Goal: Task Accomplishment & Management: Use online tool/utility

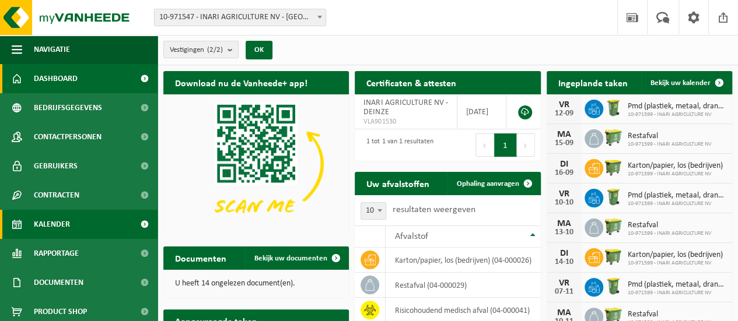
click at [74, 216] on link "Kalender" at bounding box center [78, 224] width 157 height 29
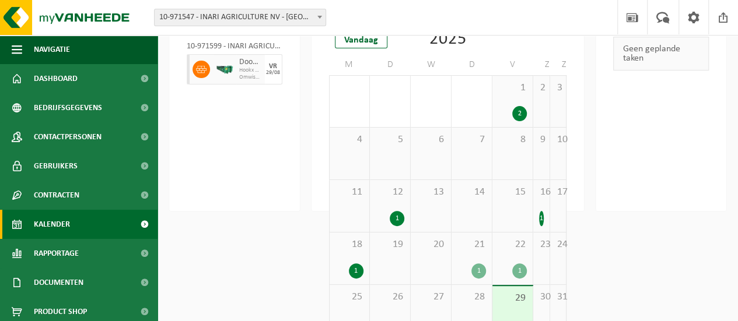
scroll to position [105, 0]
drag, startPoint x: 710, startPoint y: 216, endPoint x: 406, endPoint y: 127, distance: 316.1
click at [505, 195] on html "Vestiging: 10-971547 - INARI AGRICULTURE NV - DEINZE 10-971599 - INARI AGRICULT…" at bounding box center [369, 55] width 738 height 321
click at [243, 84] on div "10-971599 - INARI AGRICULTURE NV - DEINZE Dood plantmateriaal met opruimafval n…" at bounding box center [234, 61] width 107 height 50
click at [275, 65] on div "VR" at bounding box center [273, 65] width 8 height 7
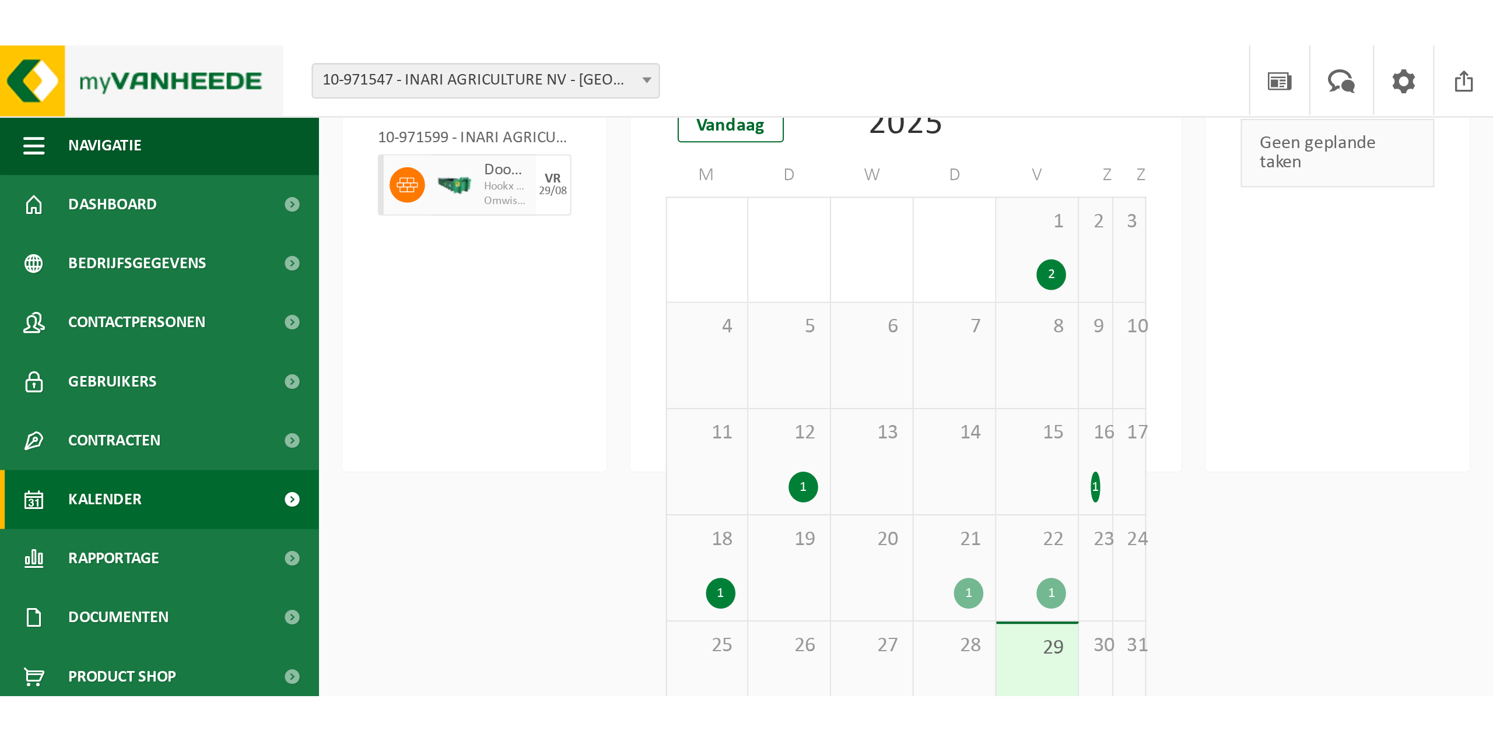
scroll to position [0, 0]
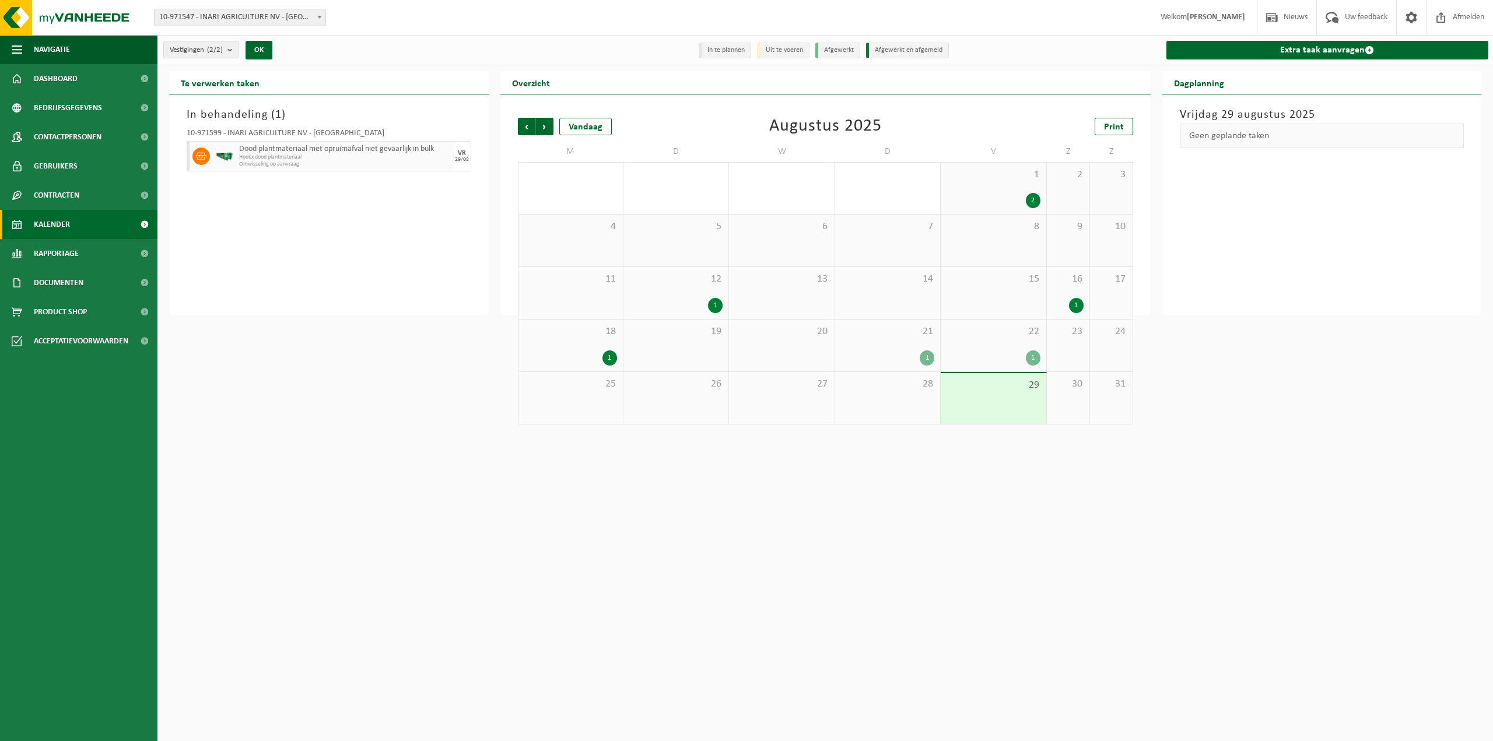
drag, startPoint x: 460, startPoint y: 153, endPoint x: 448, endPoint y: 155, distance: 12.4
click at [460, 153] on div "VR" at bounding box center [462, 153] width 8 height 7
click at [192, 152] on div at bounding box center [200, 156] width 26 height 30
click at [233, 46] on b "submit" at bounding box center [232, 49] width 10 height 16
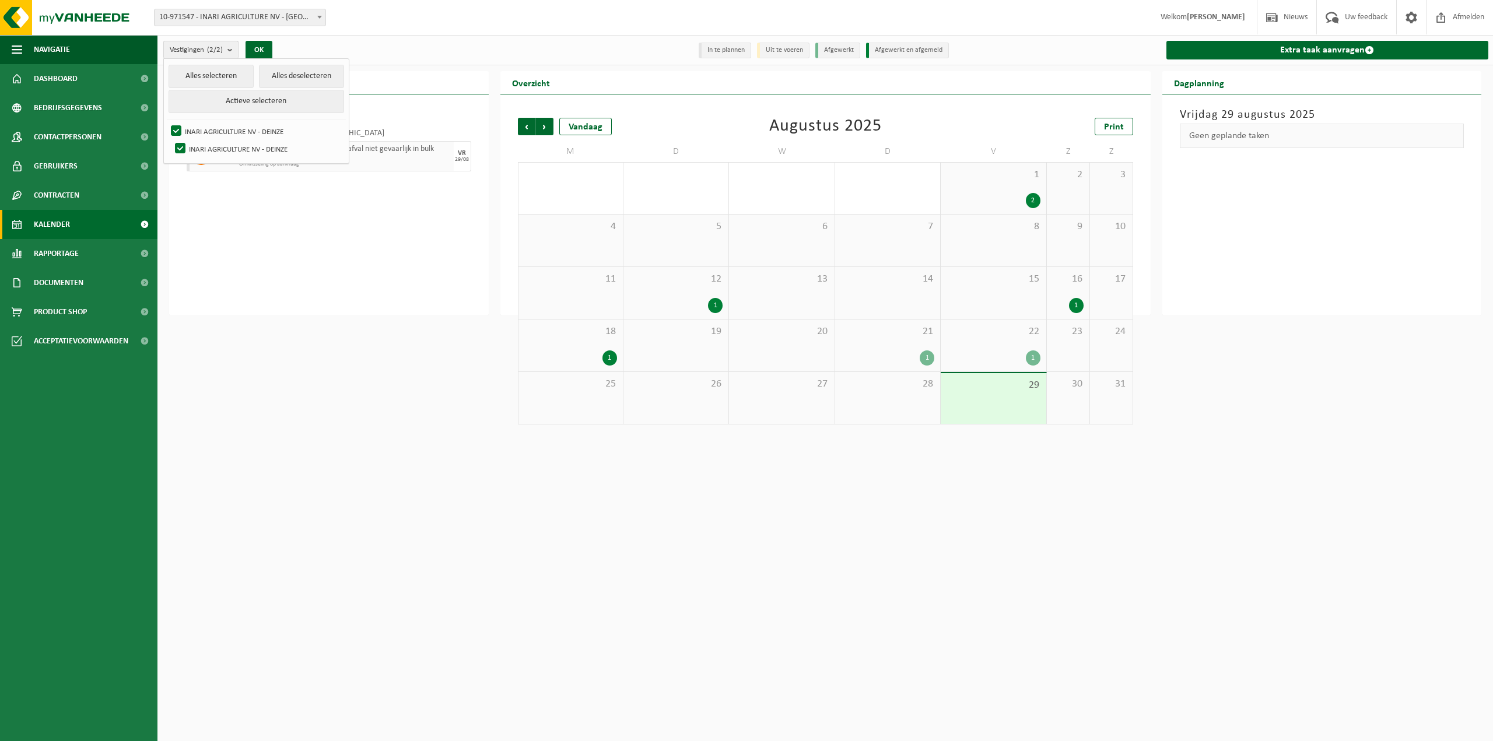
click at [230, 48] on b "submit" at bounding box center [232, 49] width 10 height 17
click at [356, 264] on div "In behandeling ( 1 ) 10-971599 - INARI AGRICULTURE NV - DEINZE Dood plantmateri…" at bounding box center [329, 204] width 320 height 221
click at [546, 127] on span "Volgende" at bounding box center [544, 126] width 17 height 17
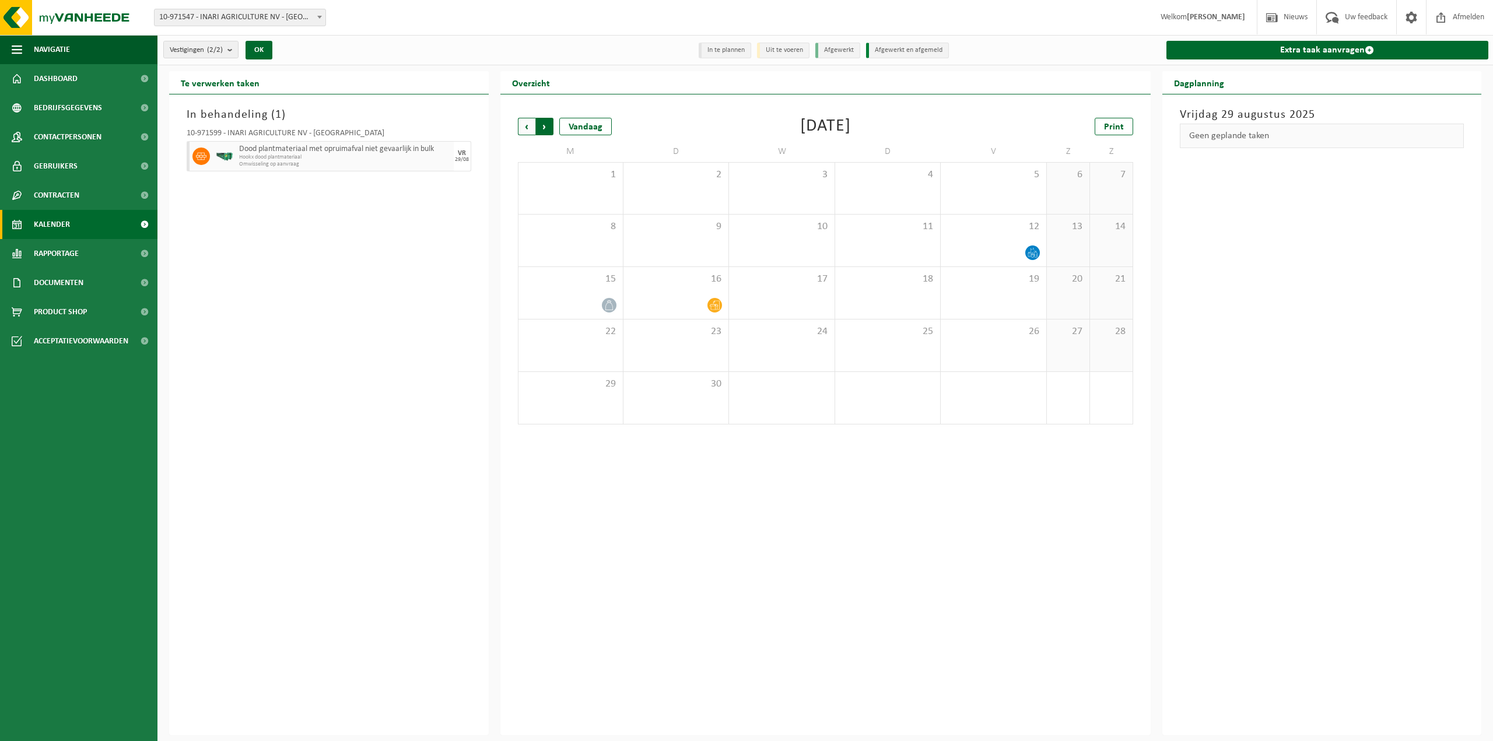
click at [524, 126] on span "Vorige" at bounding box center [526, 126] width 17 height 17
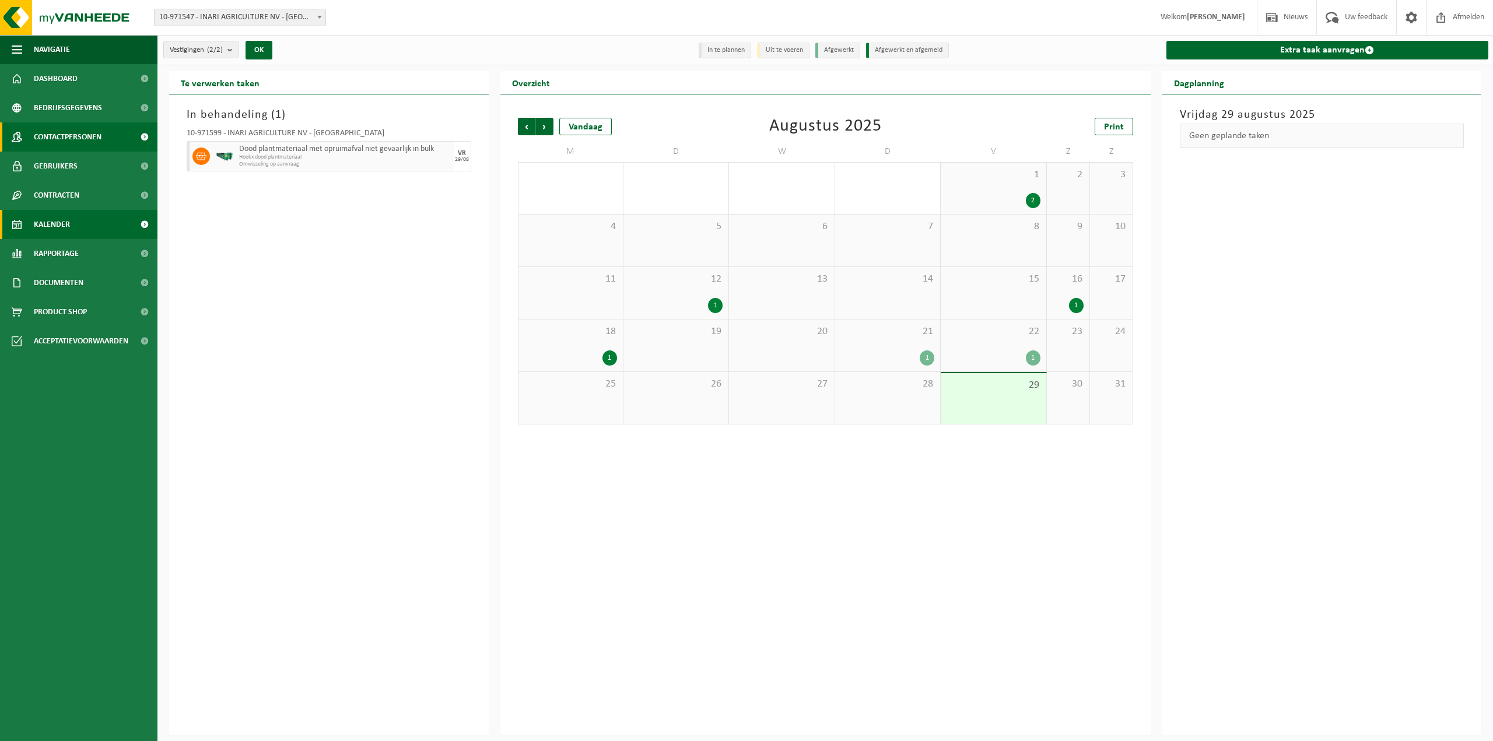
click at [84, 142] on span "Contactpersonen" at bounding box center [68, 136] width 68 height 29
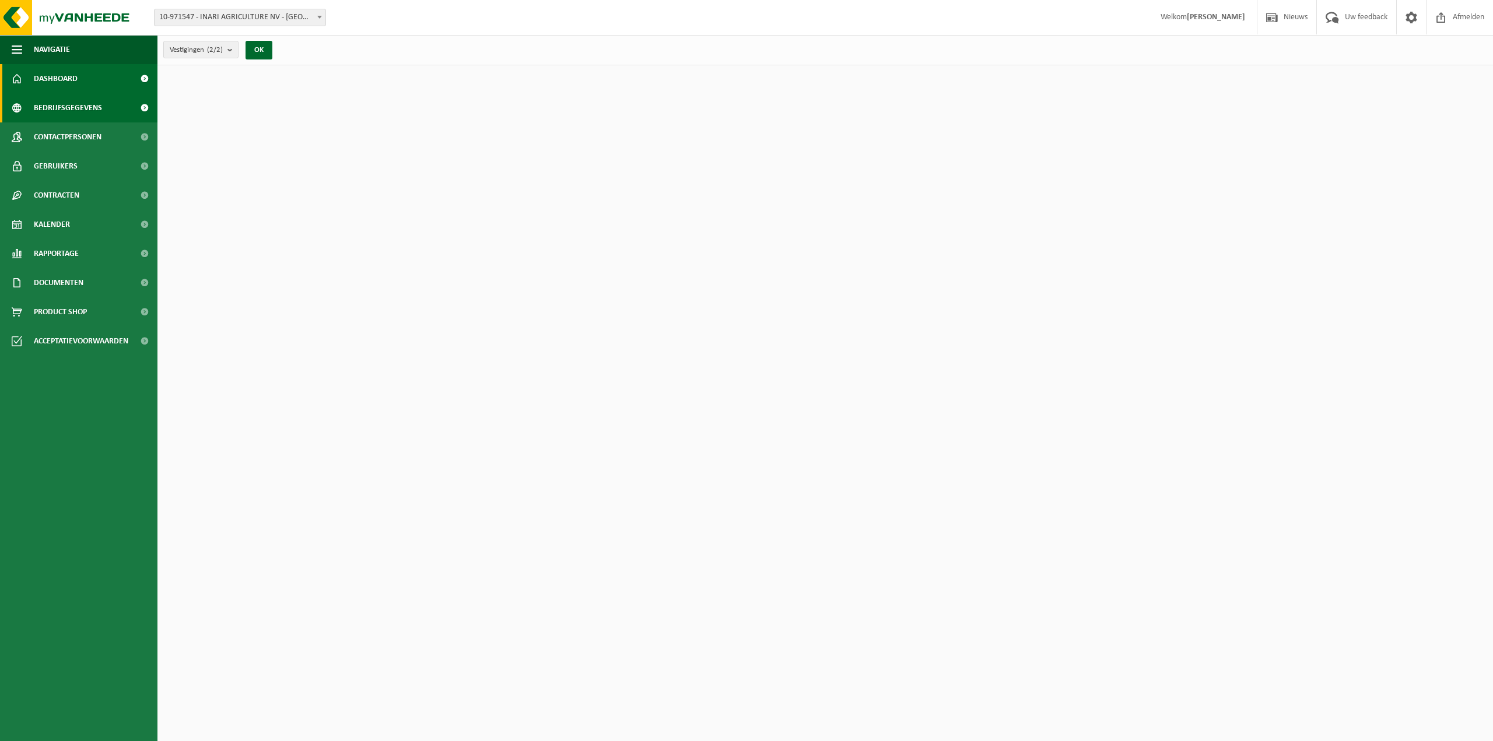
click at [94, 113] on span "Bedrijfsgegevens" at bounding box center [68, 107] width 68 height 29
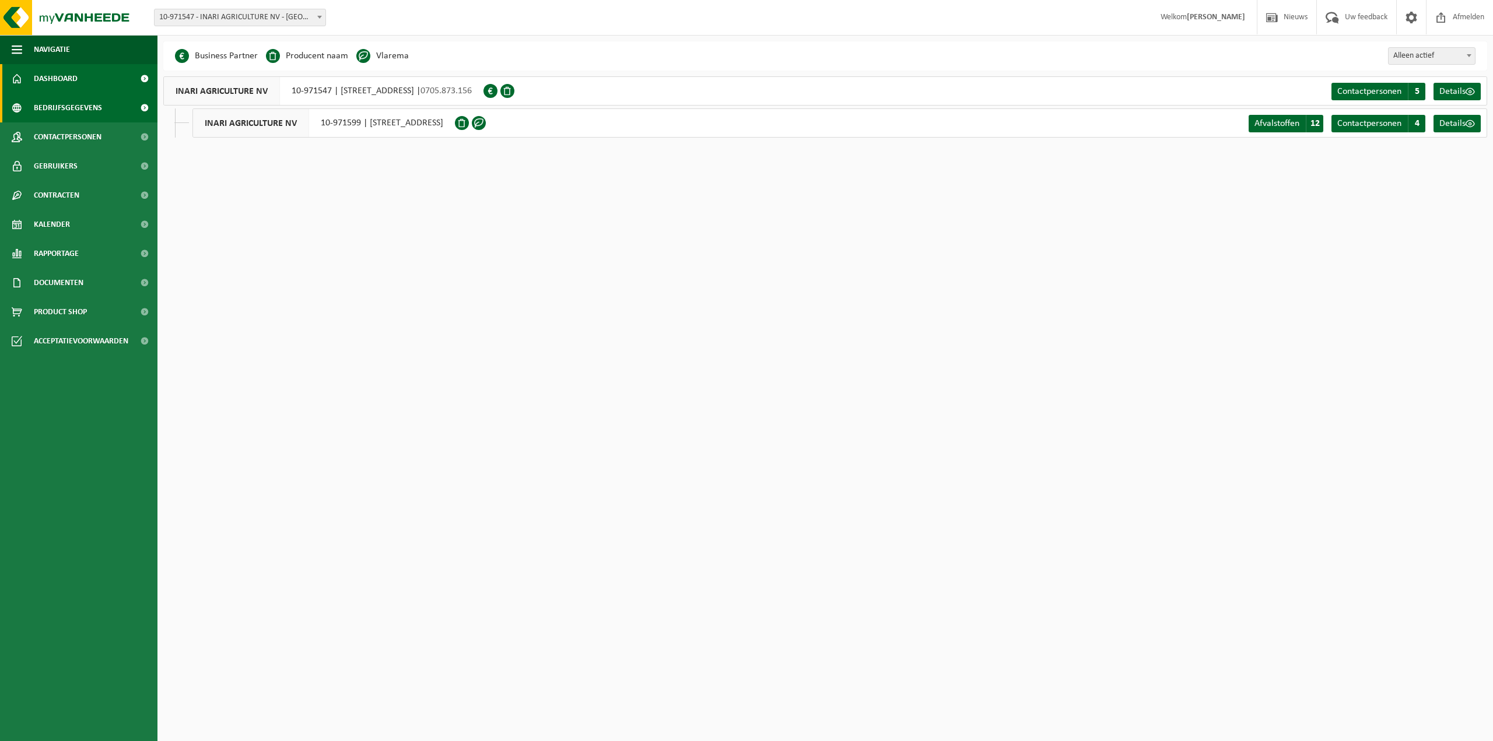
click at [93, 74] on link "Dashboard" at bounding box center [78, 78] width 157 height 29
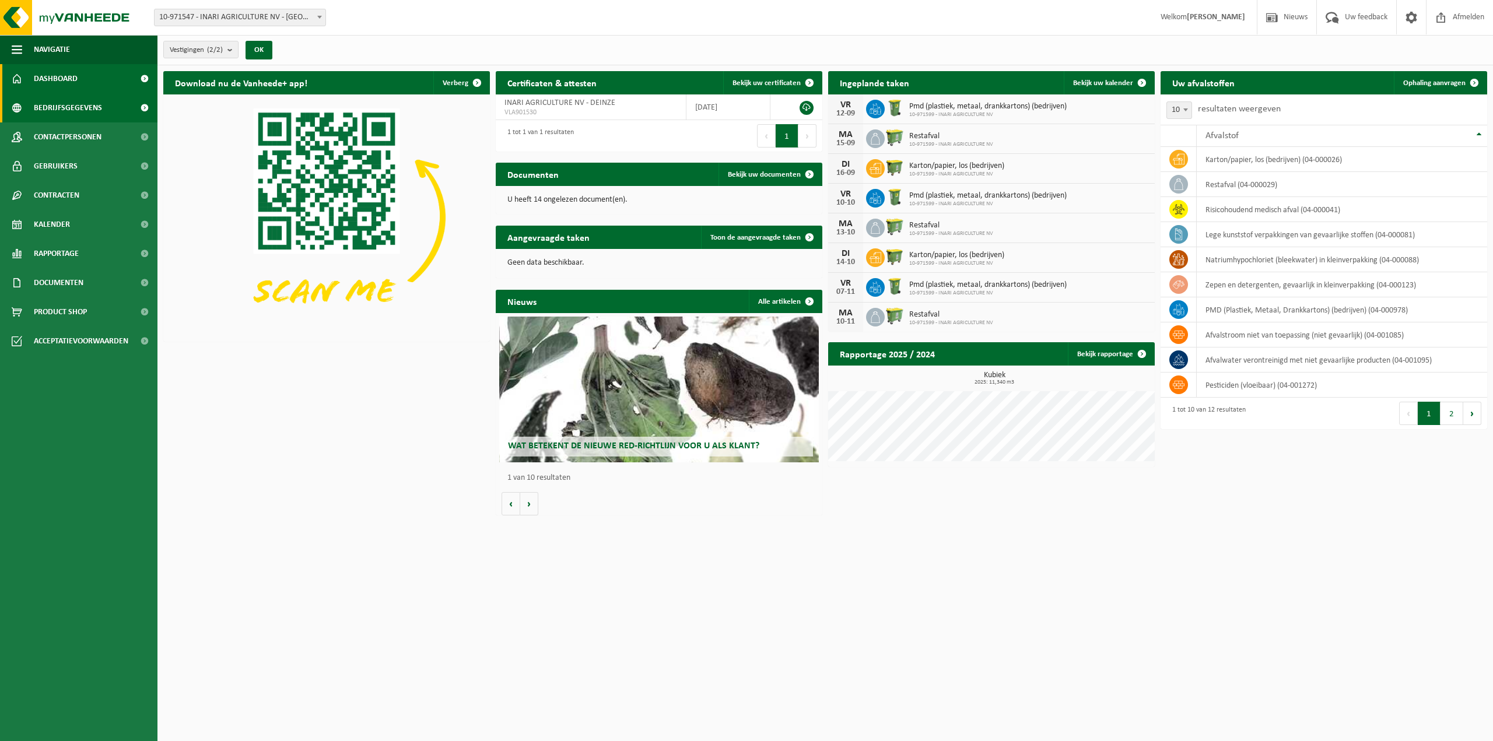
click at [89, 108] on span "Bedrijfsgegevens" at bounding box center [68, 107] width 68 height 29
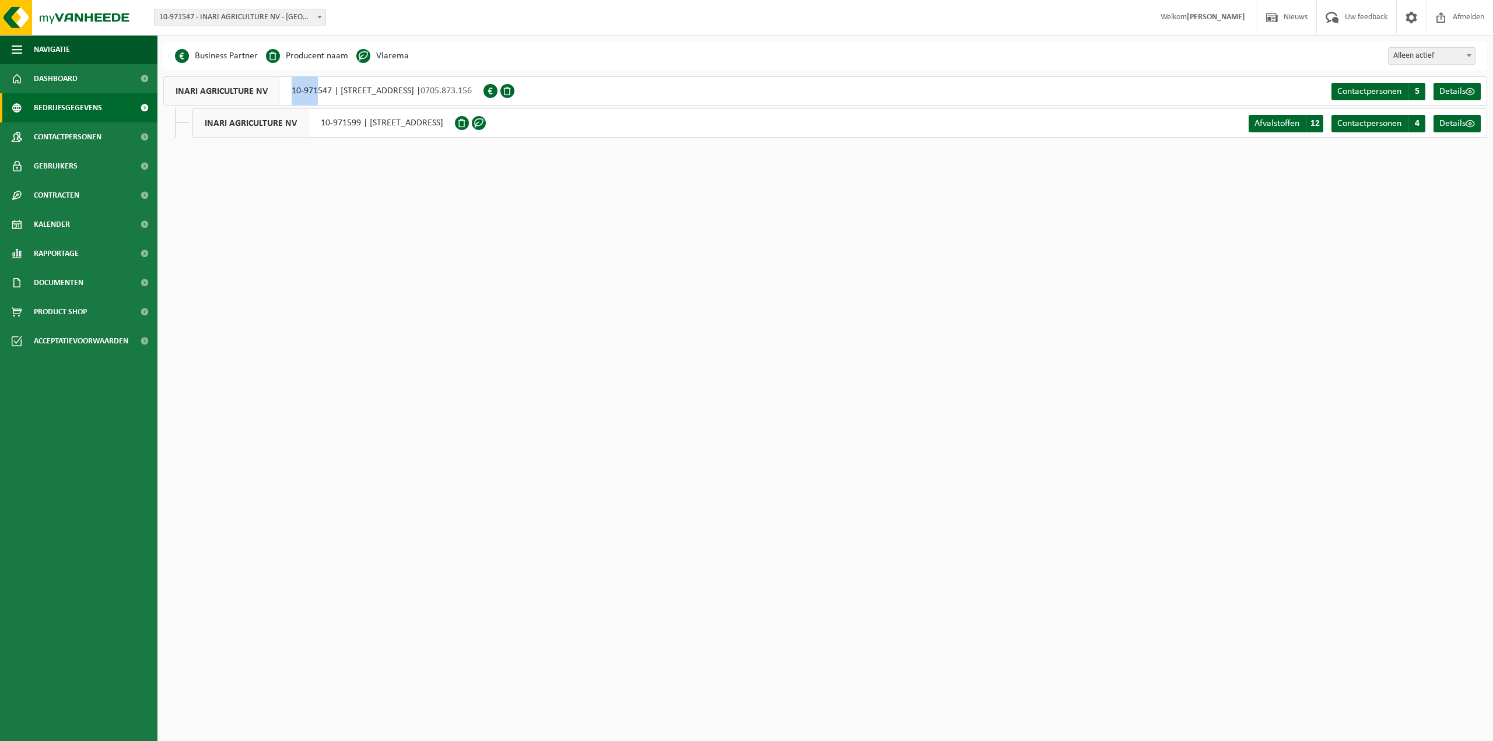
drag, startPoint x: 290, startPoint y: 91, endPoint x: 318, endPoint y: 92, distance: 28.0
click at [318, 92] on div "INARI AGRICULTURE NV 10-971547 | NIEUWE KERKSTRAAT 8, 9850 DEINZE | 0705.873.156" at bounding box center [323, 90] width 320 height 29
click at [78, 221] on link "Kalender" at bounding box center [78, 224] width 157 height 29
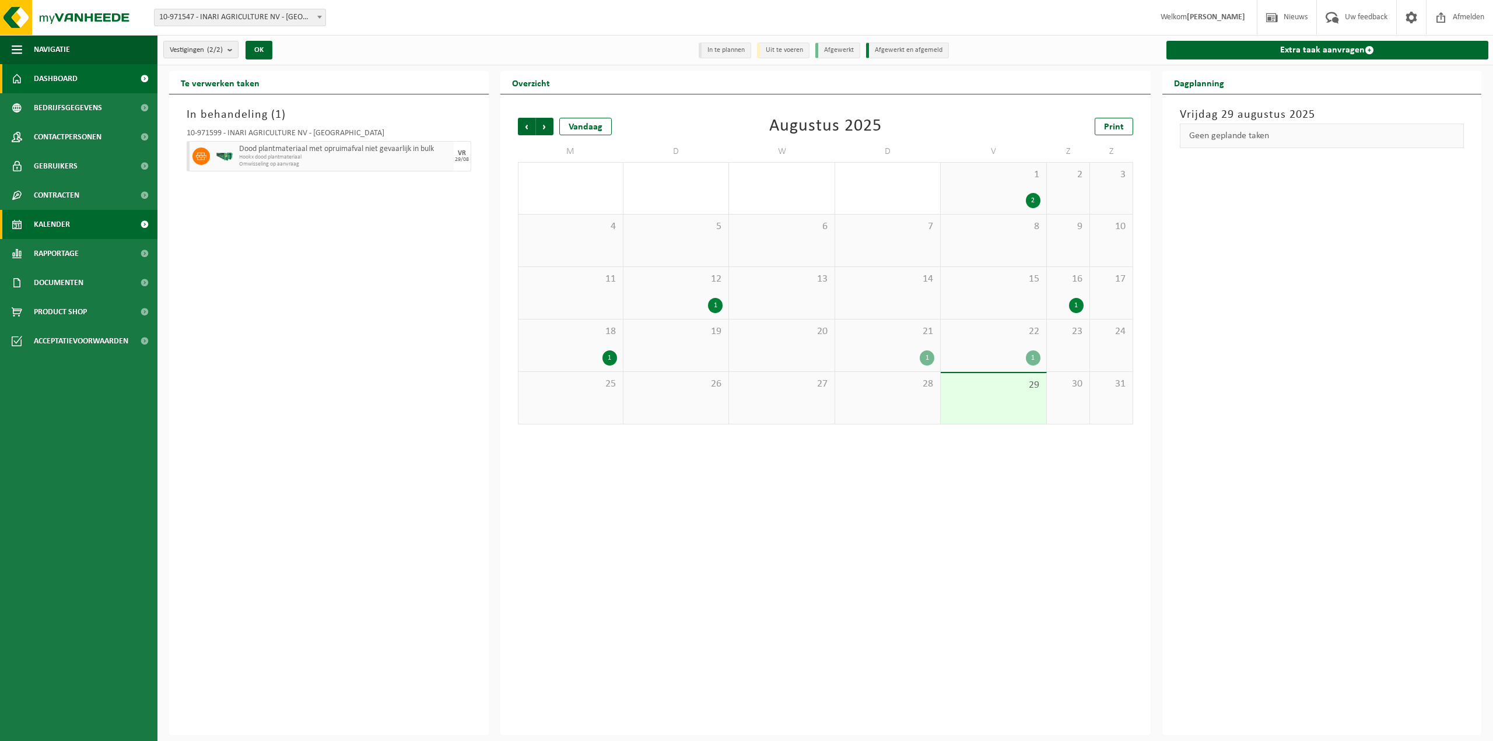
click at [89, 86] on link "Dashboard" at bounding box center [78, 78] width 157 height 29
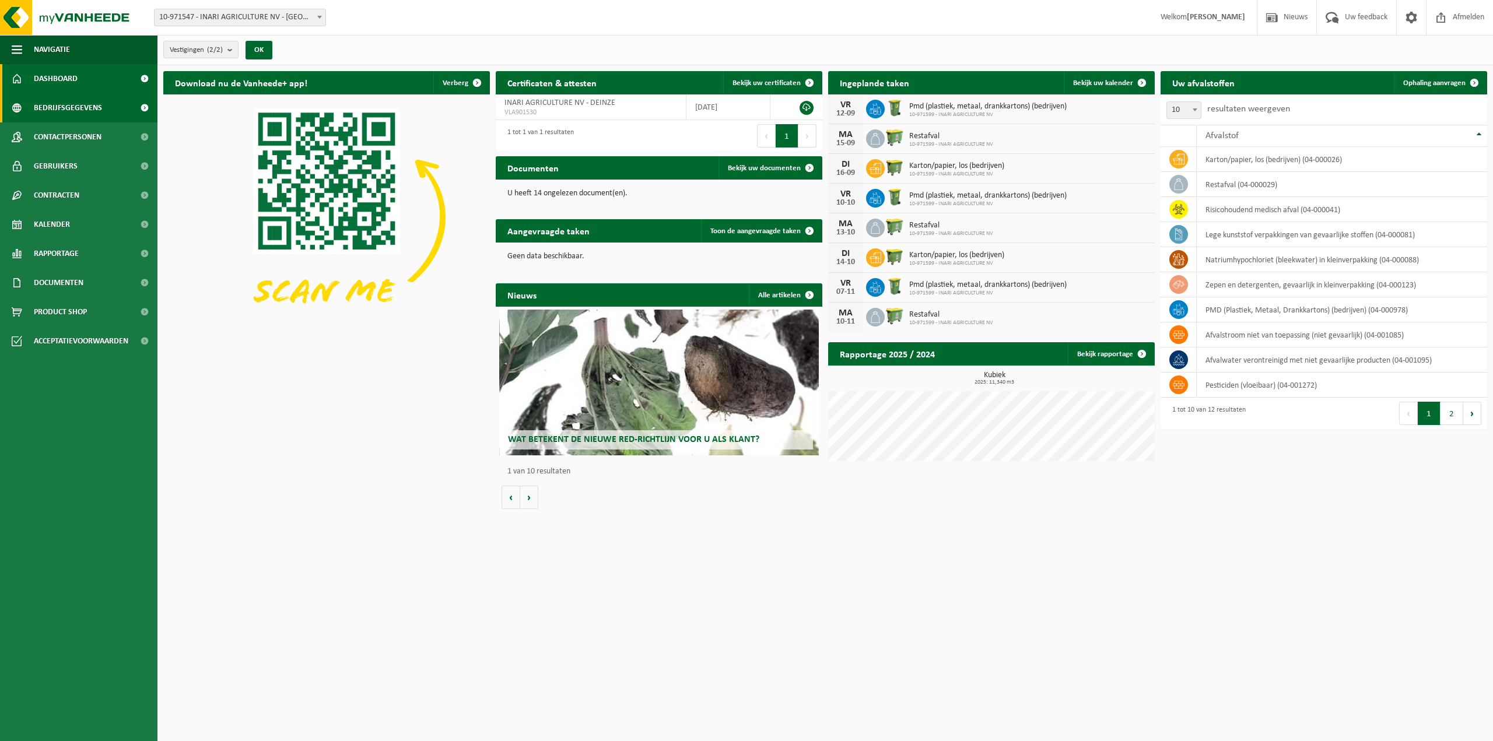
click at [103, 104] on link "Bedrijfsgegevens" at bounding box center [78, 107] width 157 height 29
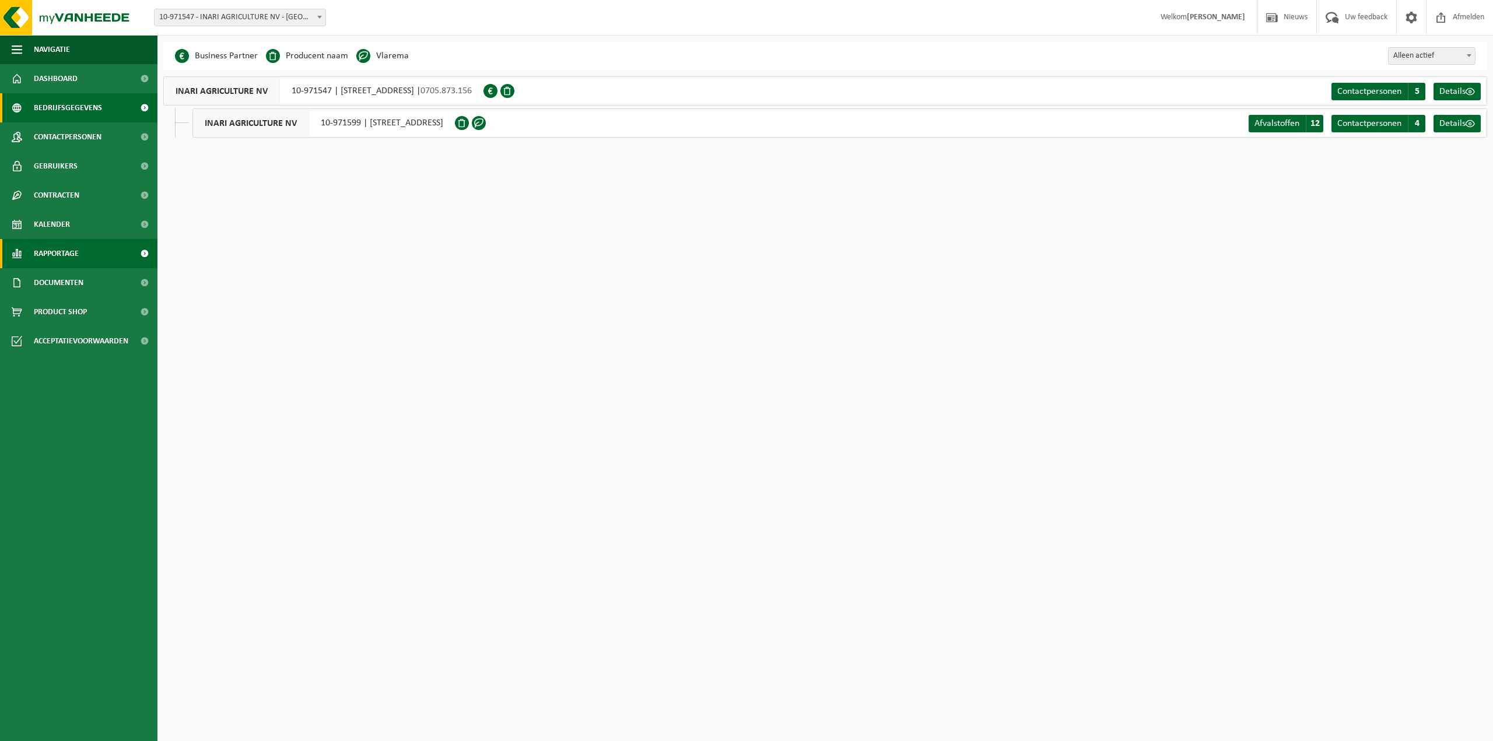
click at [90, 257] on link "Rapportage" at bounding box center [78, 253] width 157 height 29
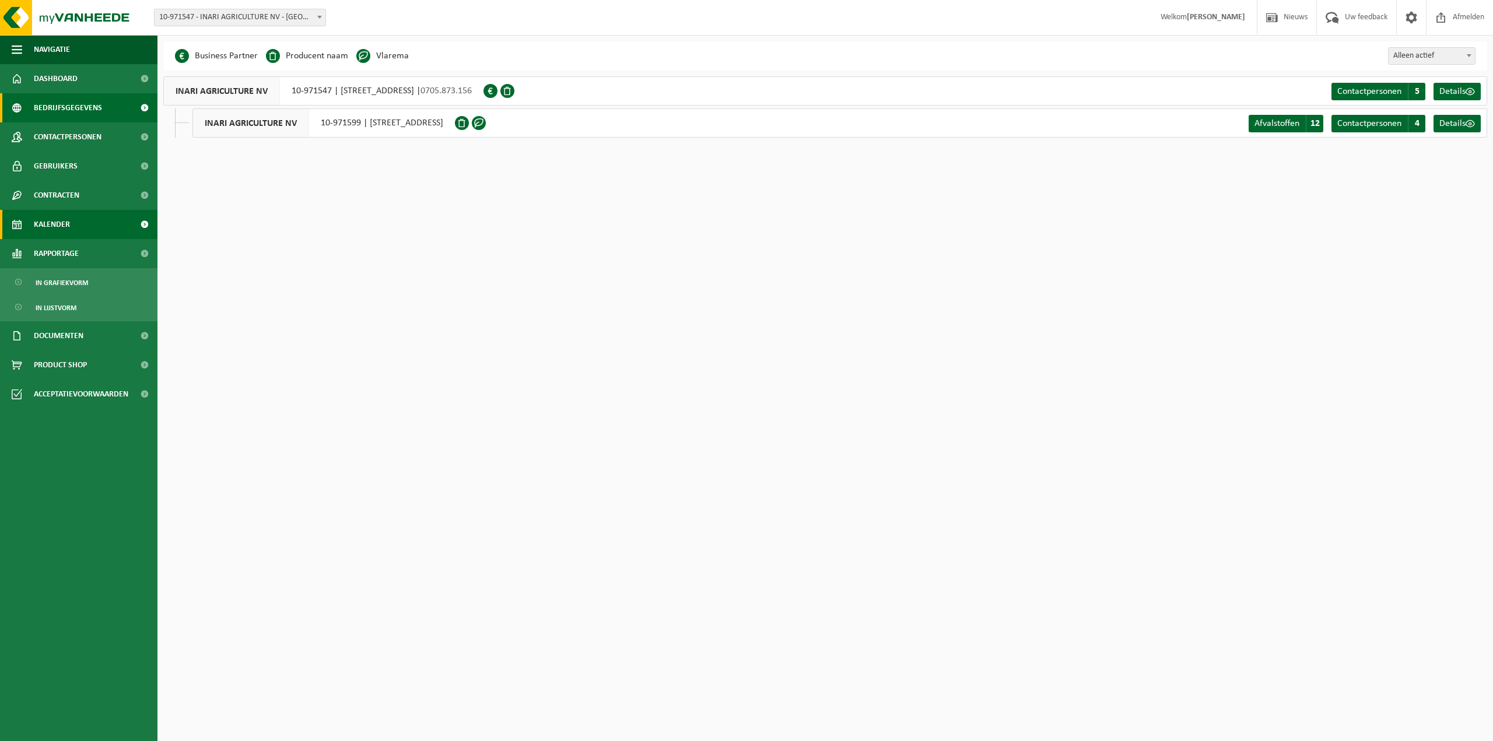
click at [82, 225] on link "Kalender" at bounding box center [78, 224] width 157 height 29
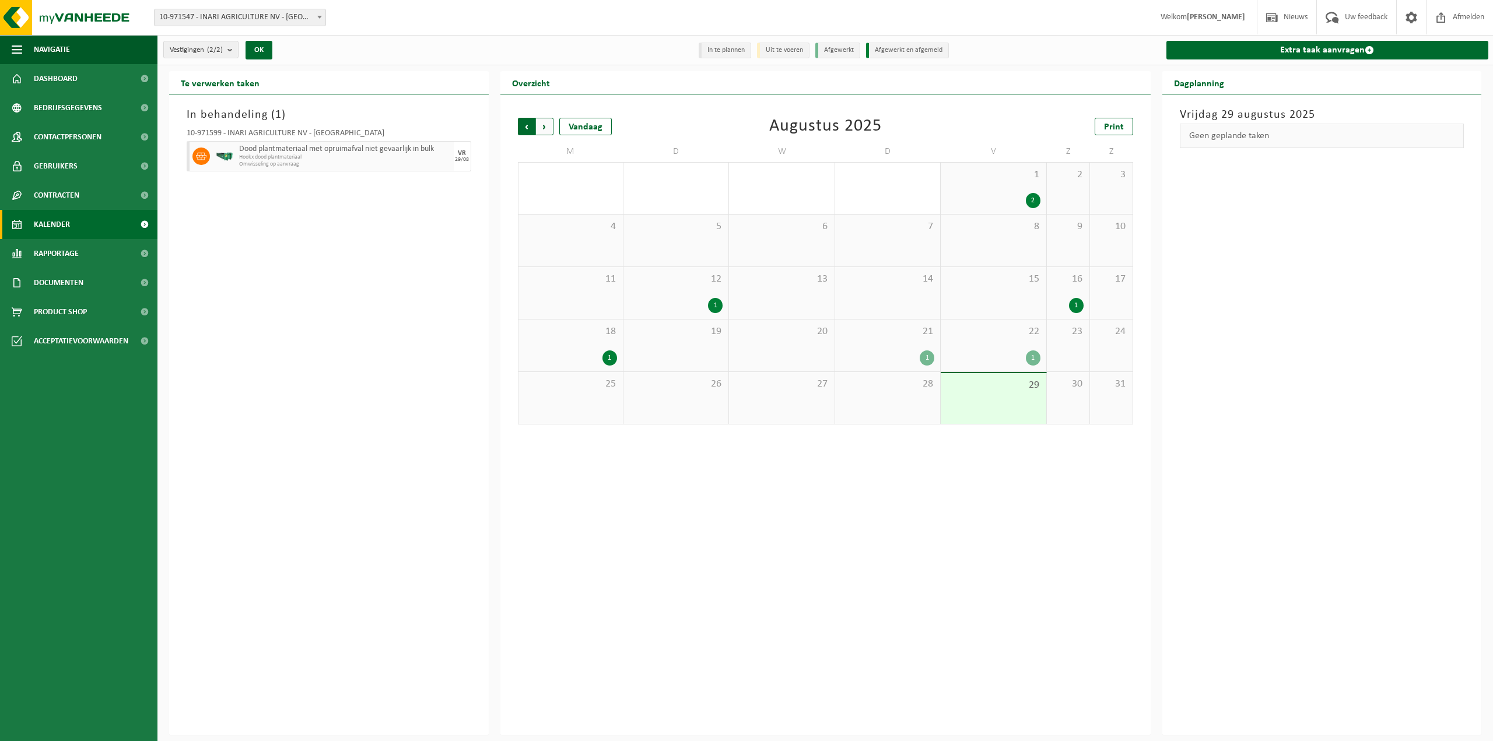
click at [549, 129] on span "Volgende" at bounding box center [544, 126] width 17 height 17
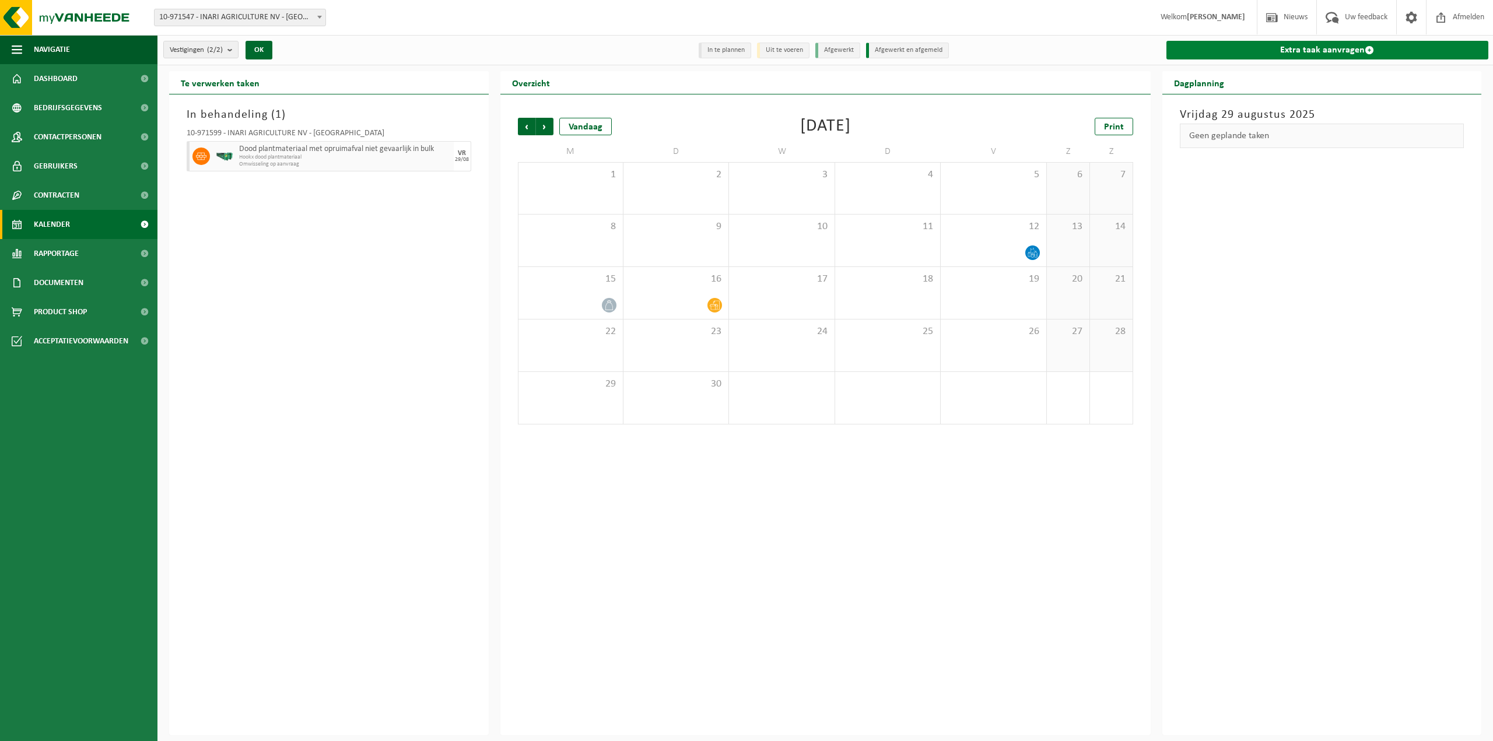
click at [1367, 51] on span at bounding box center [1369, 49] width 9 height 9
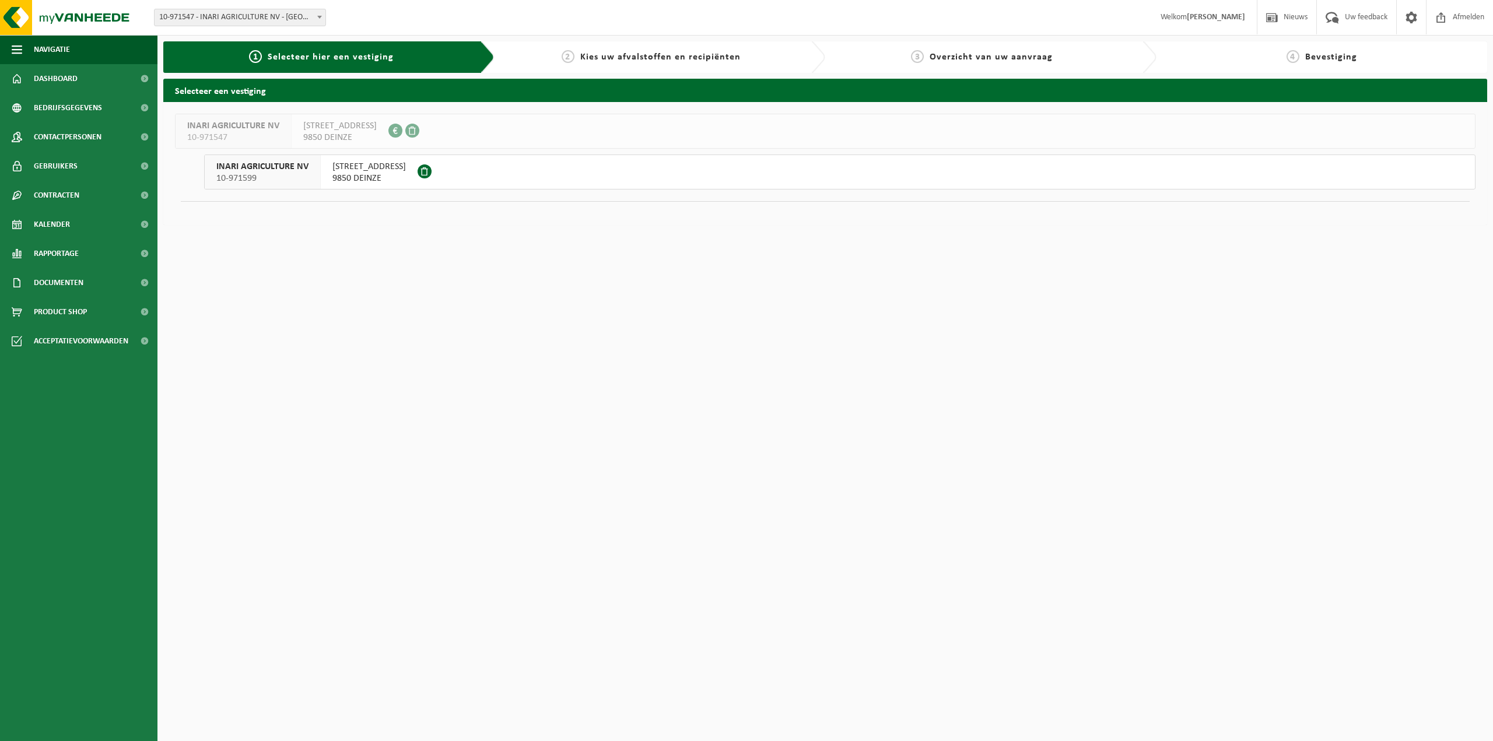
click at [373, 164] on span "NIEUWE KERKSTRAAT 8" at bounding box center [368, 167] width 73 height 12
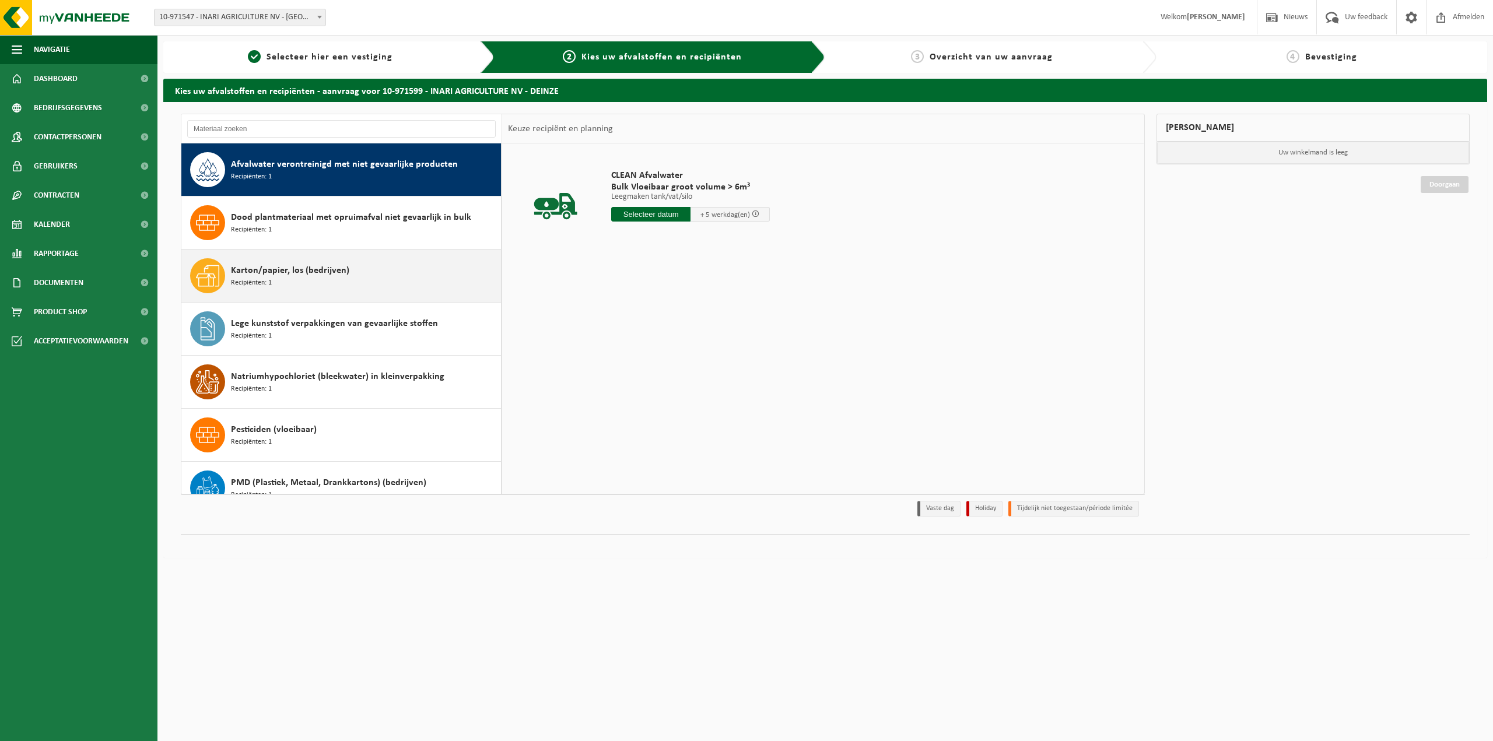
click at [317, 269] on span "Karton/papier, los (bedrijven)" at bounding box center [290, 271] width 118 height 14
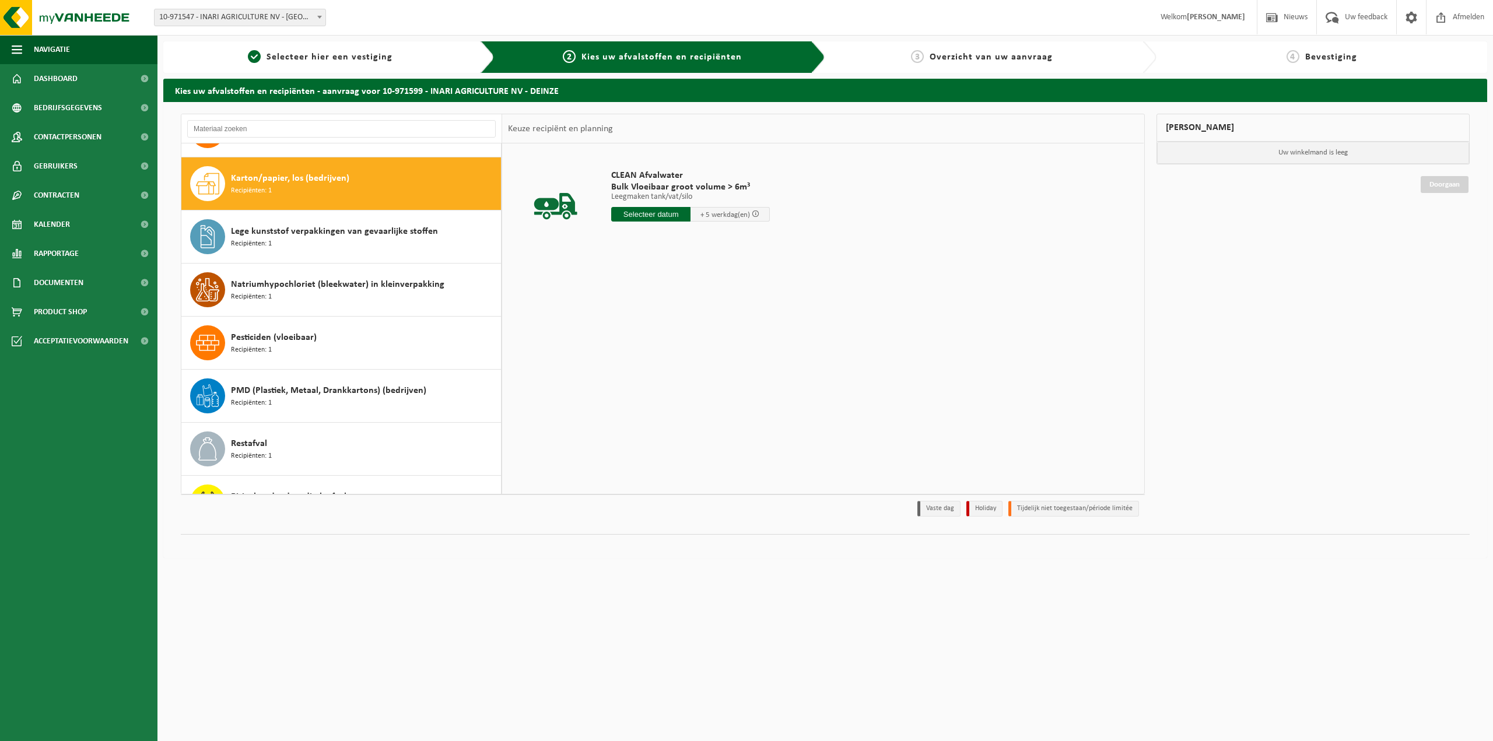
scroll to position [106, 0]
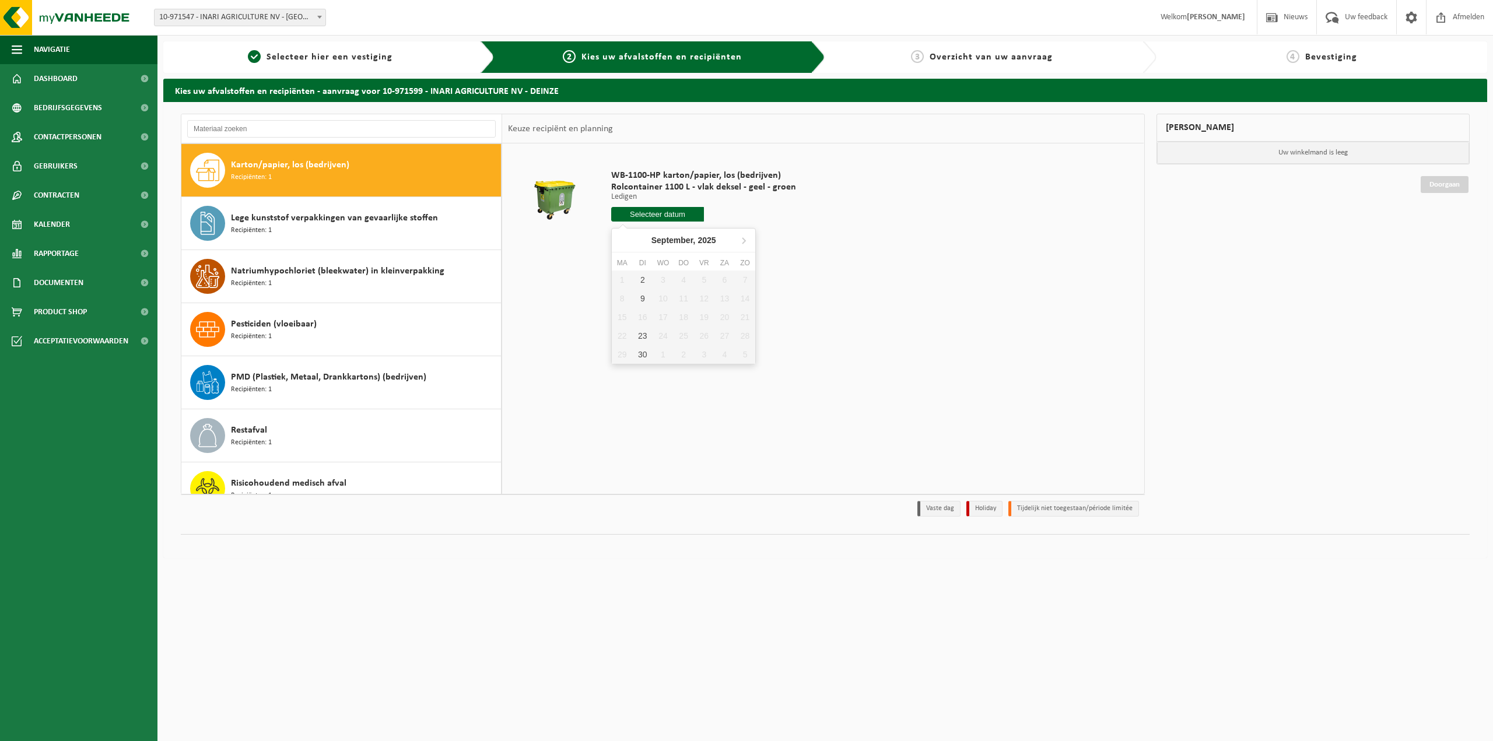
click at [652, 215] on input "text" at bounding box center [657, 214] width 93 height 15
click at [640, 280] on div "2" at bounding box center [642, 280] width 20 height 19
type input "Van 2025-09-02"
click at [646, 256] on button "In winkelmand" at bounding box center [644, 258] width 64 height 19
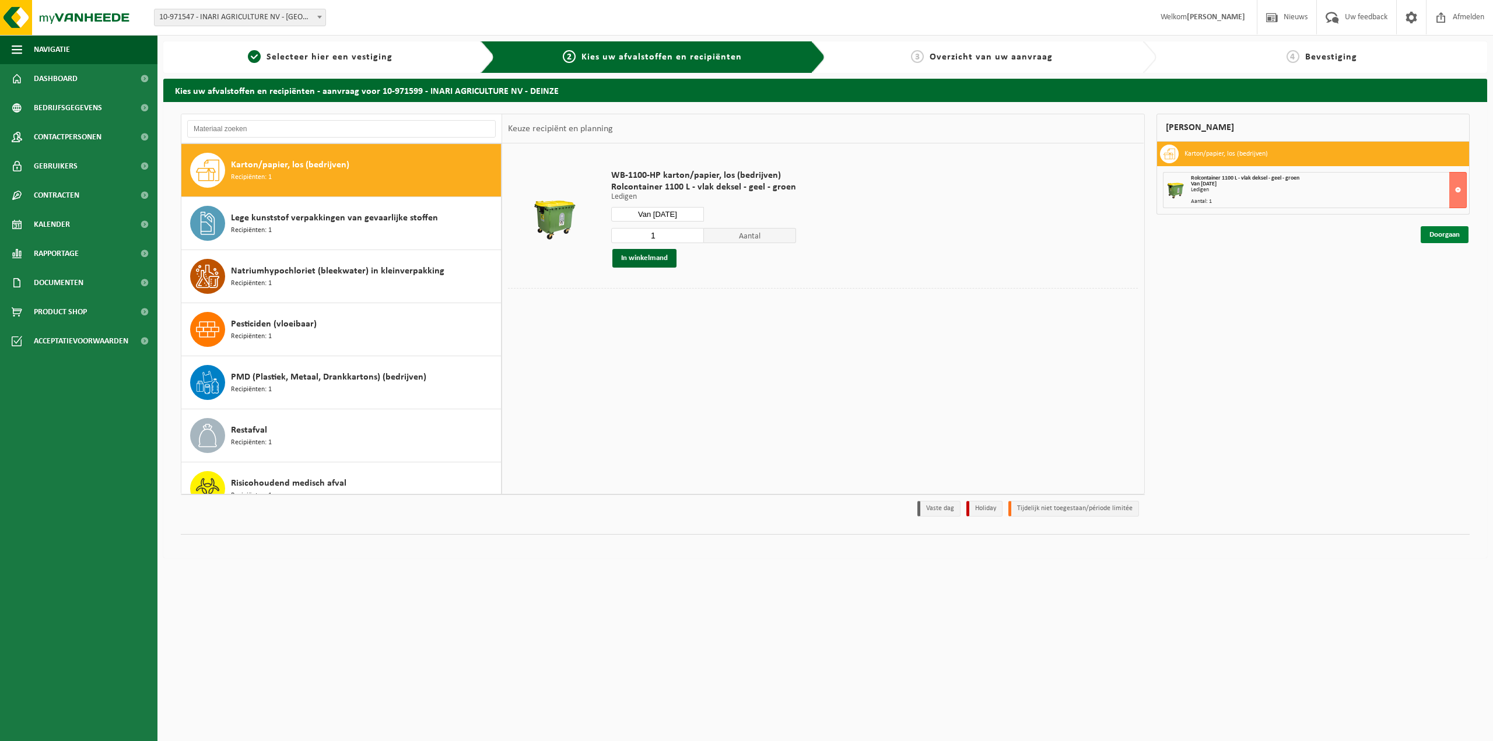
click at [1441, 233] on link "Doorgaan" at bounding box center [1445, 234] width 48 height 17
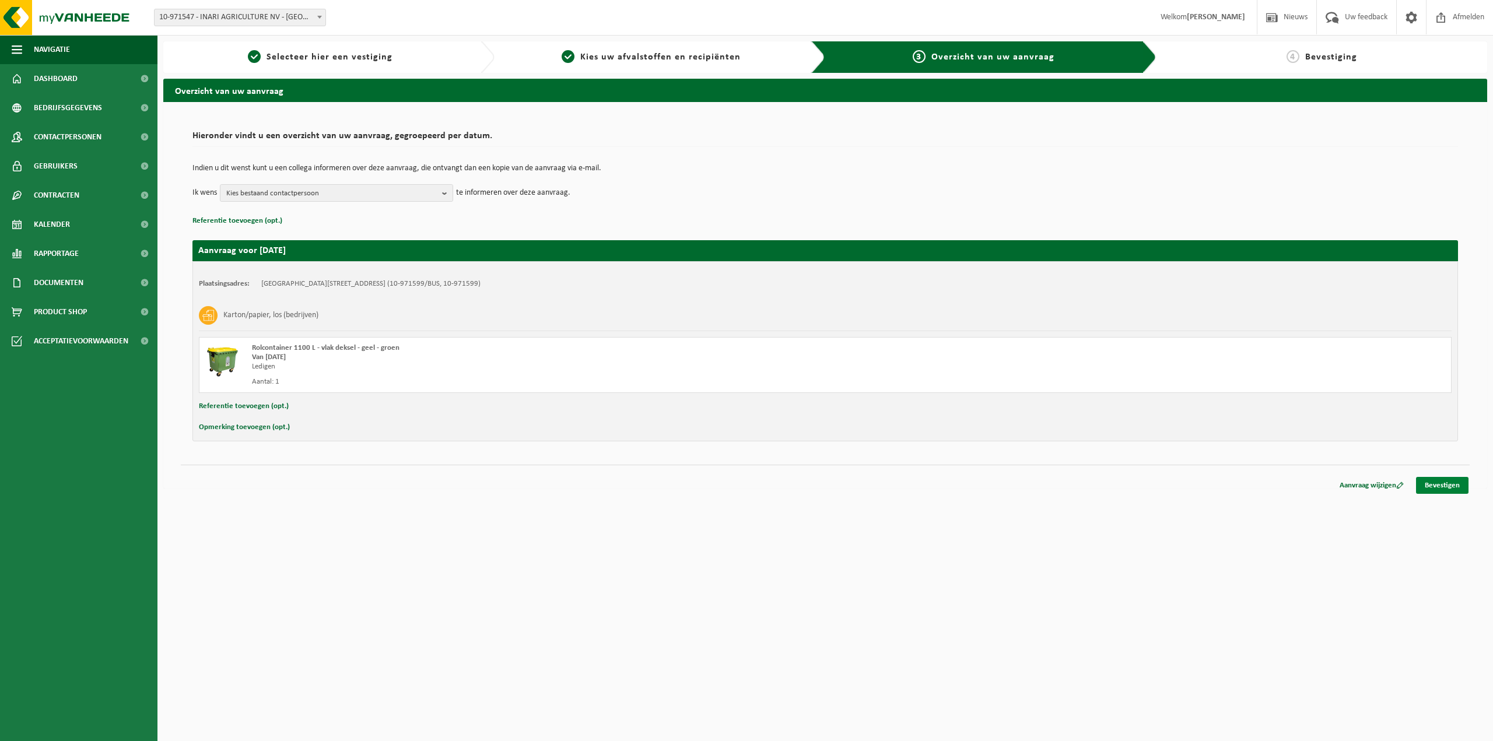
click at [1434, 485] on link "Bevestigen" at bounding box center [1442, 485] width 52 height 17
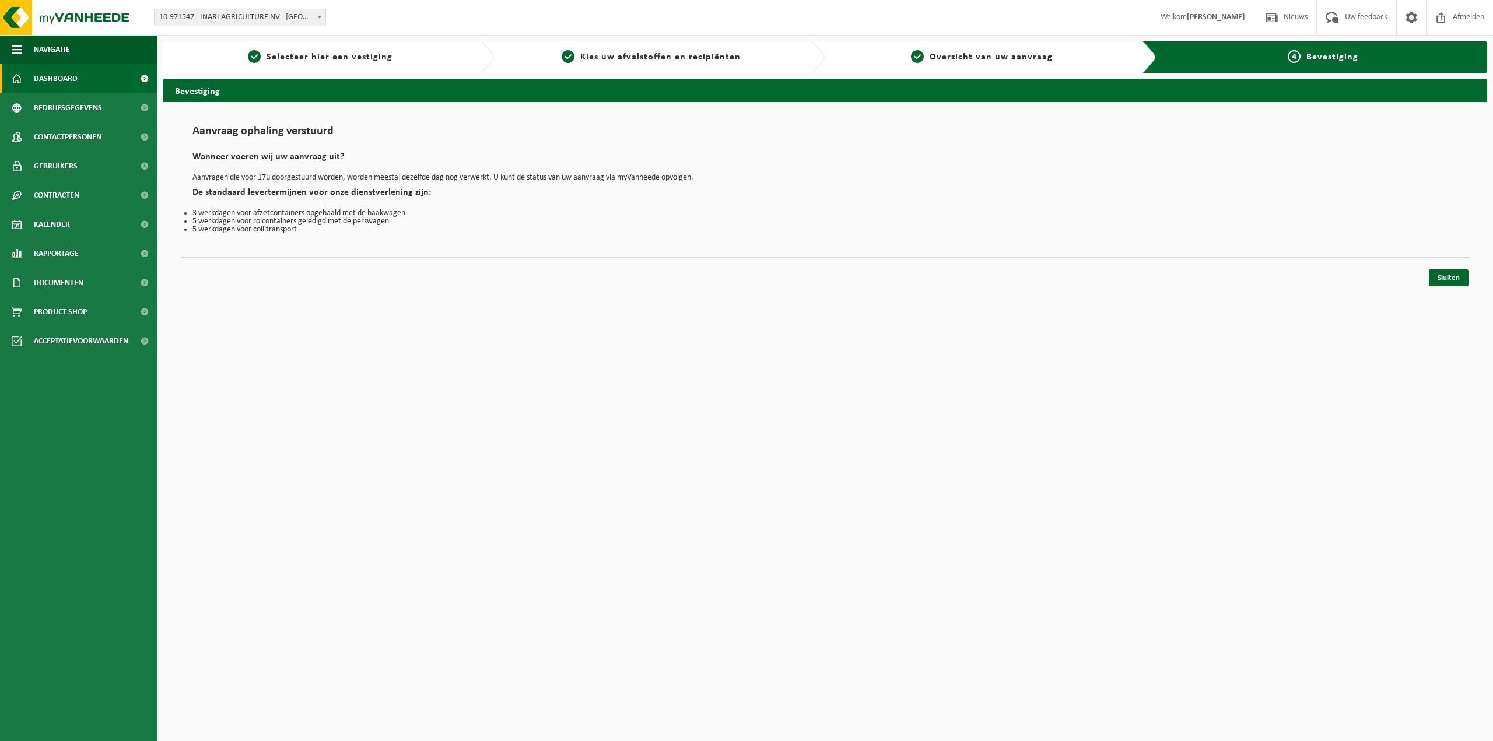
click at [79, 82] on link "Dashboard" at bounding box center [78, 78] width 157 height 29
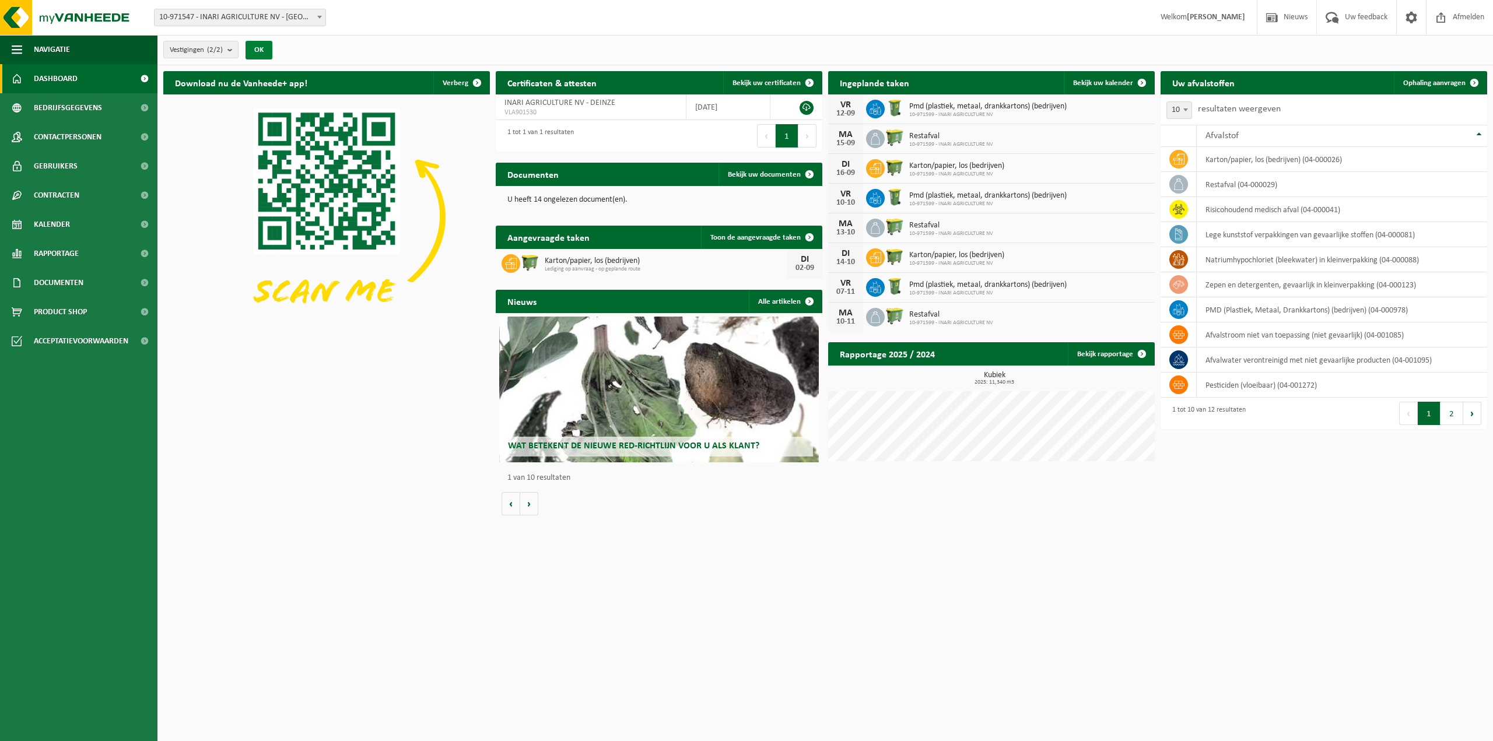
click at [264, 52] on button "OK" at bounding box center [258, 50] width 27 height 19
click at [74, 229] on link "Kalender" at bounding box center [78, 224] width 157 height 29
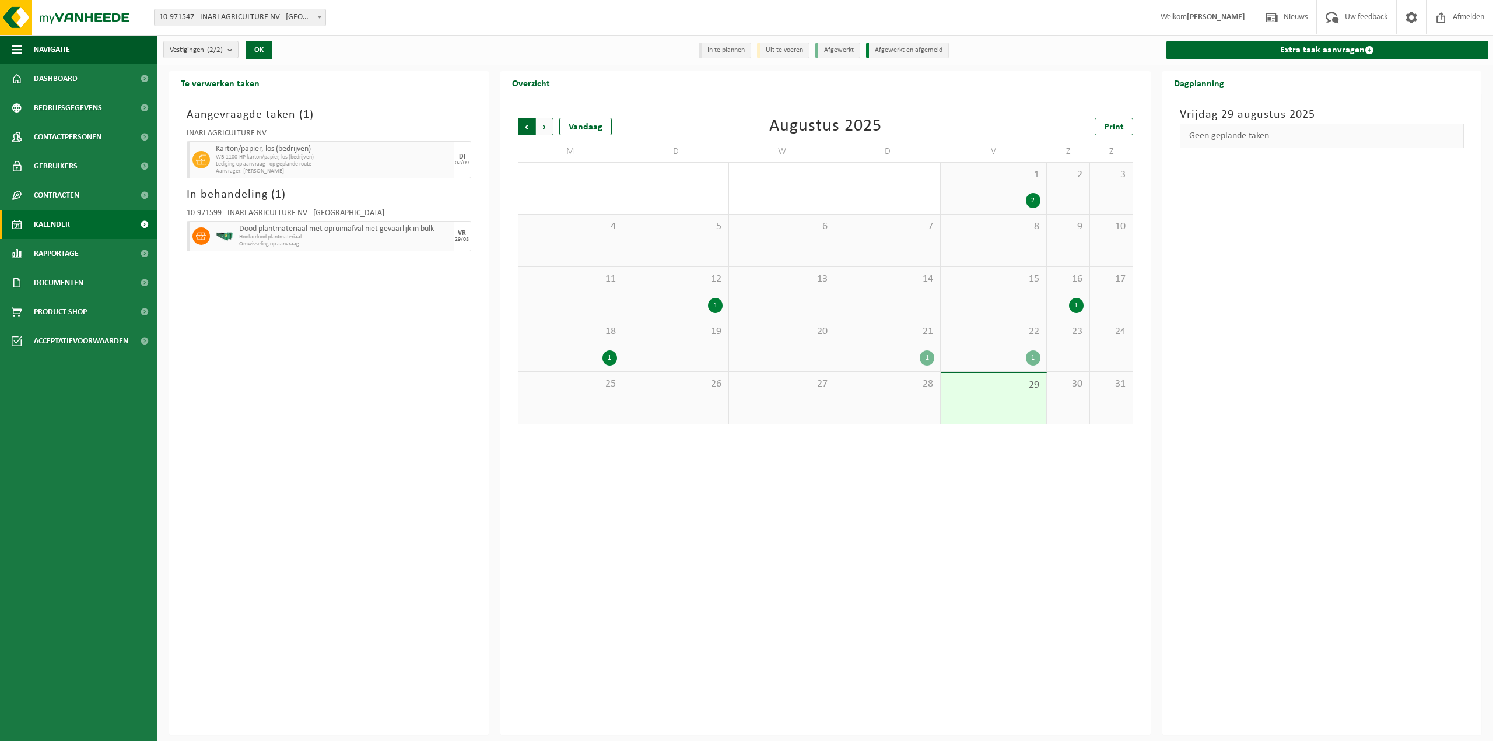
click at [545, 130] on span "Volgende" at bounding box center [544, 126] width 17 height 17
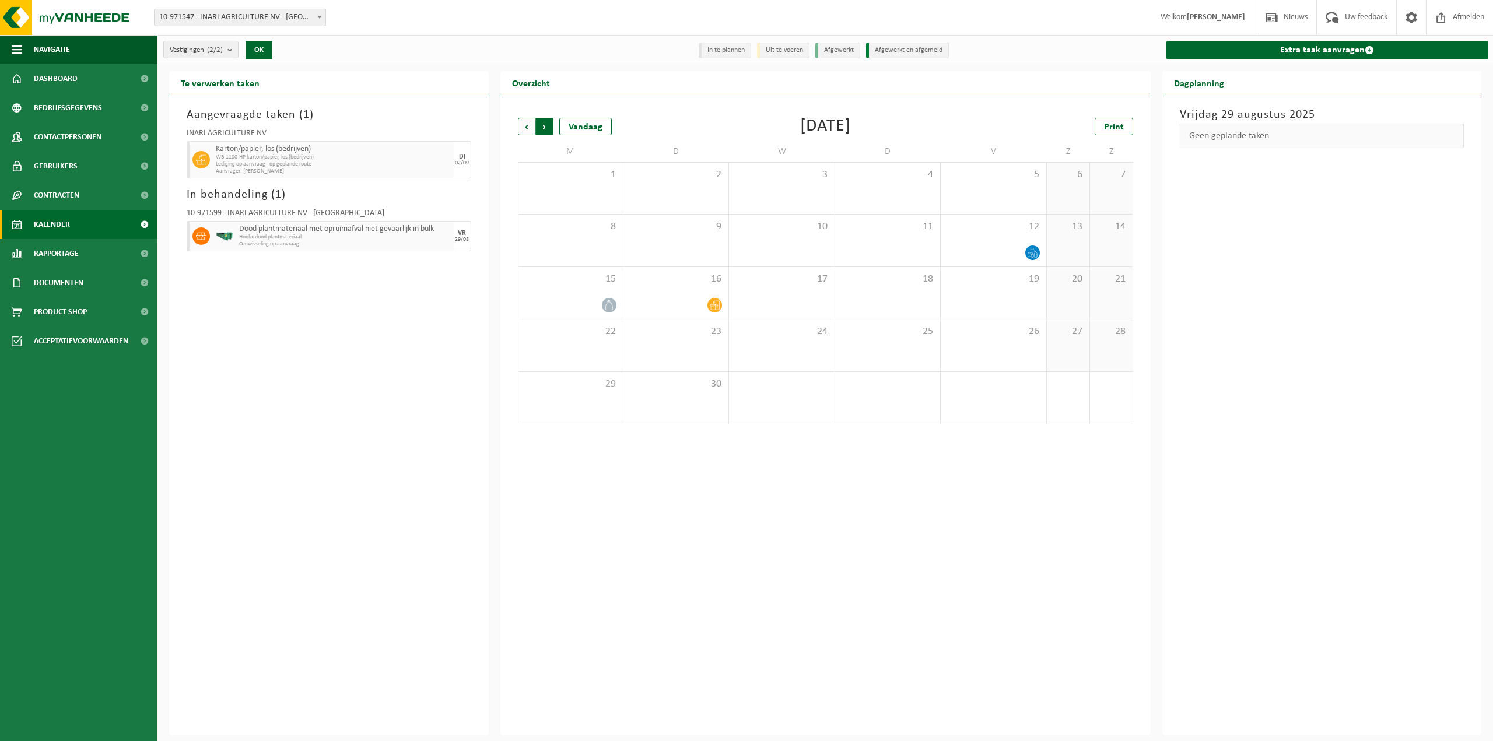
click at [522, 124] on span "Vorige" at bounding box center [526, 126] width 17 height 17
